Goal: Task Accomplishment & Management: Manage account settings

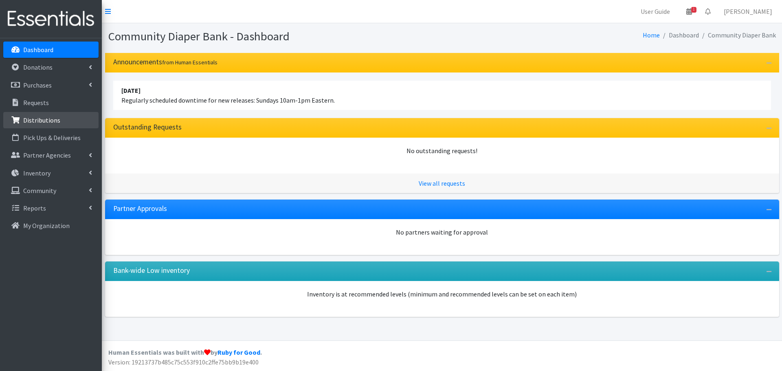
click at [50, 118] on p "Distributions" at bounding box center [41, 120] width 37 height 8
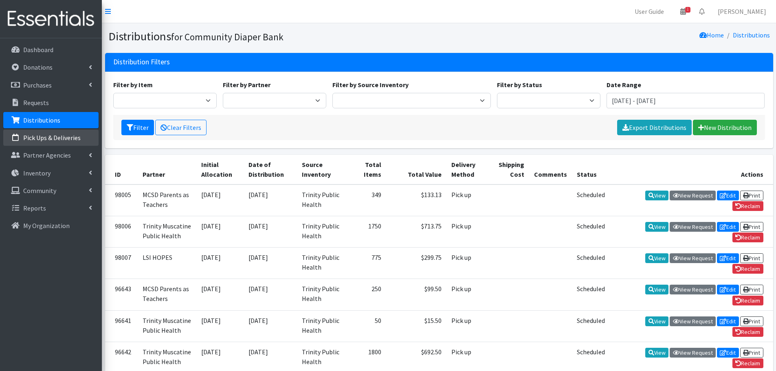
click at [61, 134] on p "Pick Ups & Deliveries" at bounding box center [51, 138] width 57 height 8
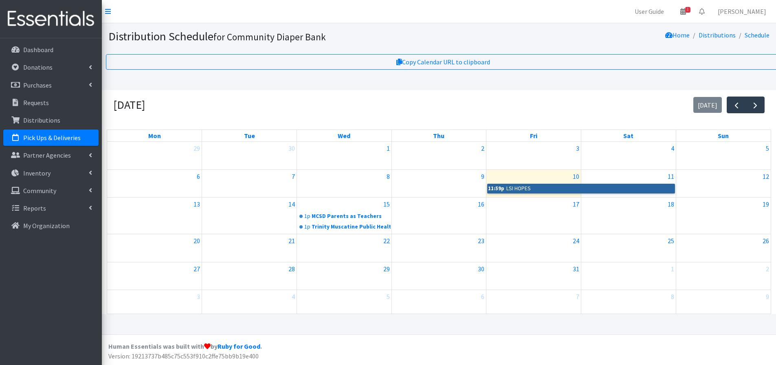
click at [530, 189] on link "11:59p LSI HOPES" at bounding box center [580, 189] width 187 height 10
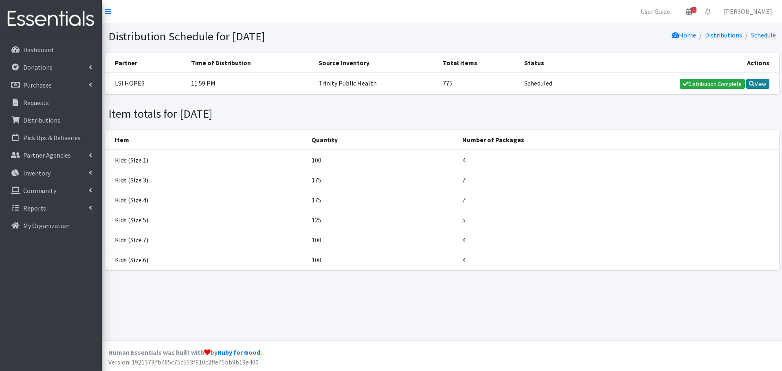
click at [757, 84] on link "View" at bounding box center [757, 84] width 23 height 10
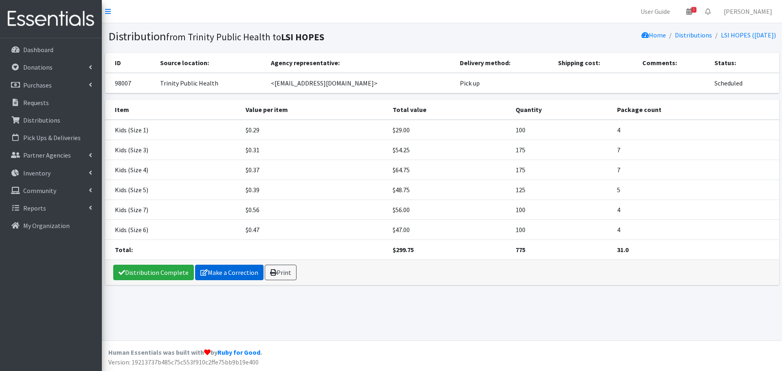
click at [229, 274] on link "Make a Correction" at bounding box center [229, 272] width 68 height 15
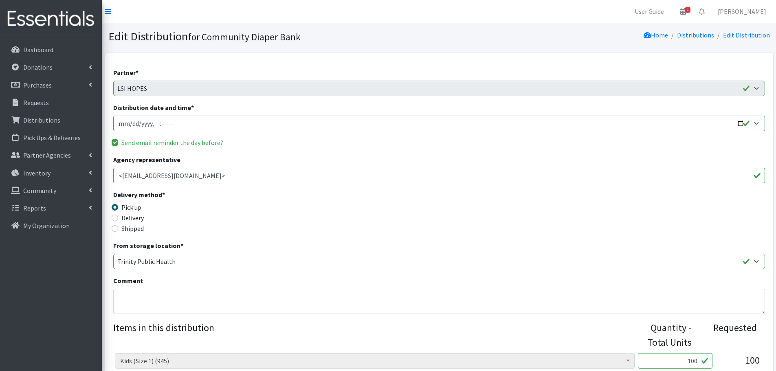
click at [740, 122] on input "Distribution date and time *" at bounding box center [439, 123] width 652 height 15
click at [156, 122] on input "Distribution date and time *" at bounding box center [439, 123] width 652 height 15
click at [740, 125] on input "Distribution date and time *" at bounding box center [439, 123] width 652 height 15
type input "[DATE]T23:59"
click at [409, 146] on div "Send email reminder the day before?" at bounding box center [439, 143] width 652 height 10
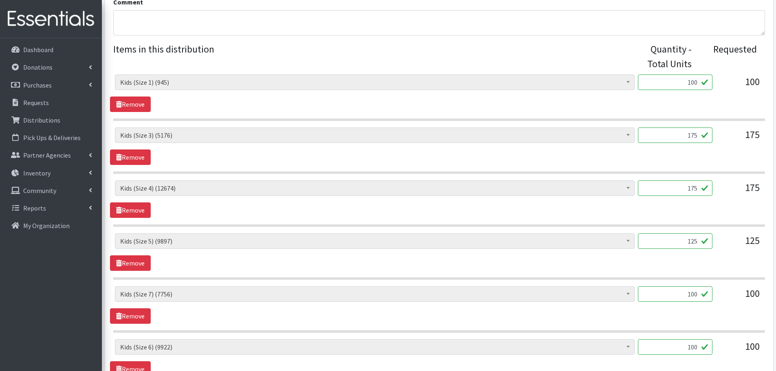
scroll to position [399, 0]
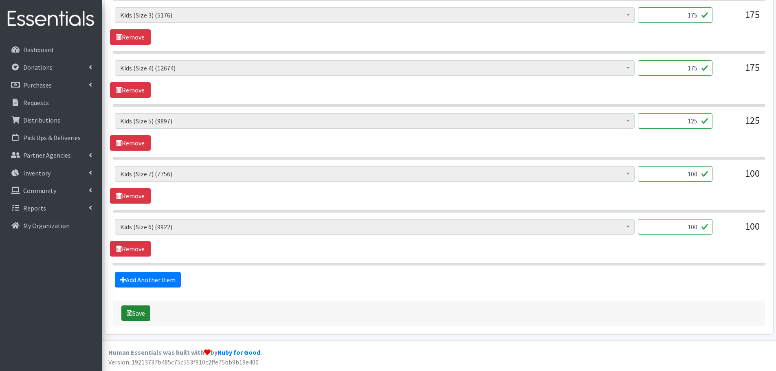
click at [148, 308] on button "Save" at bounding box center [135, 312] width 29 height 15
